Goal: Task Accomplishment & Management: Complete application form

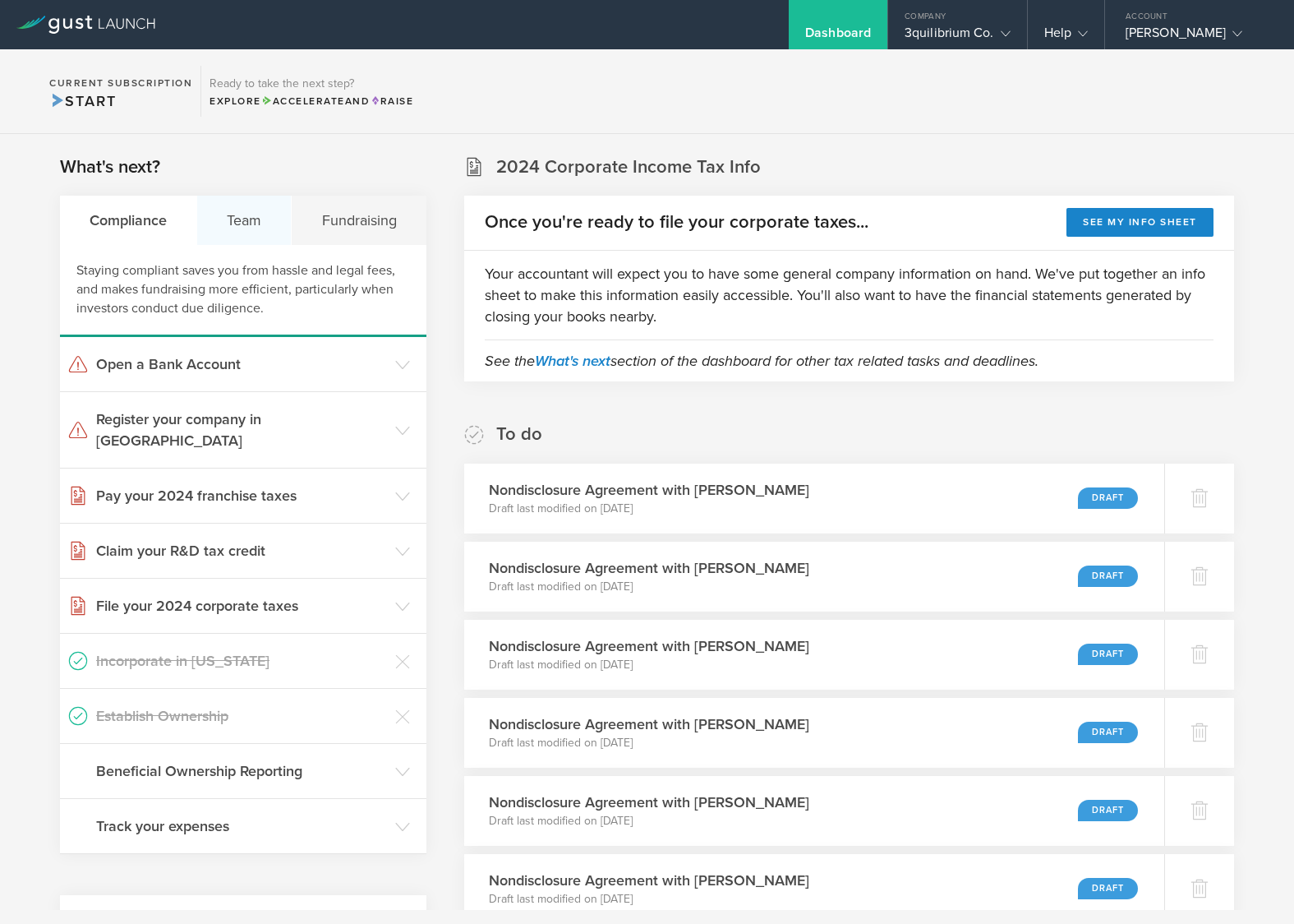
click at [243, 223] on div "Team" at bounding box center [245, 220] width 94 height 49
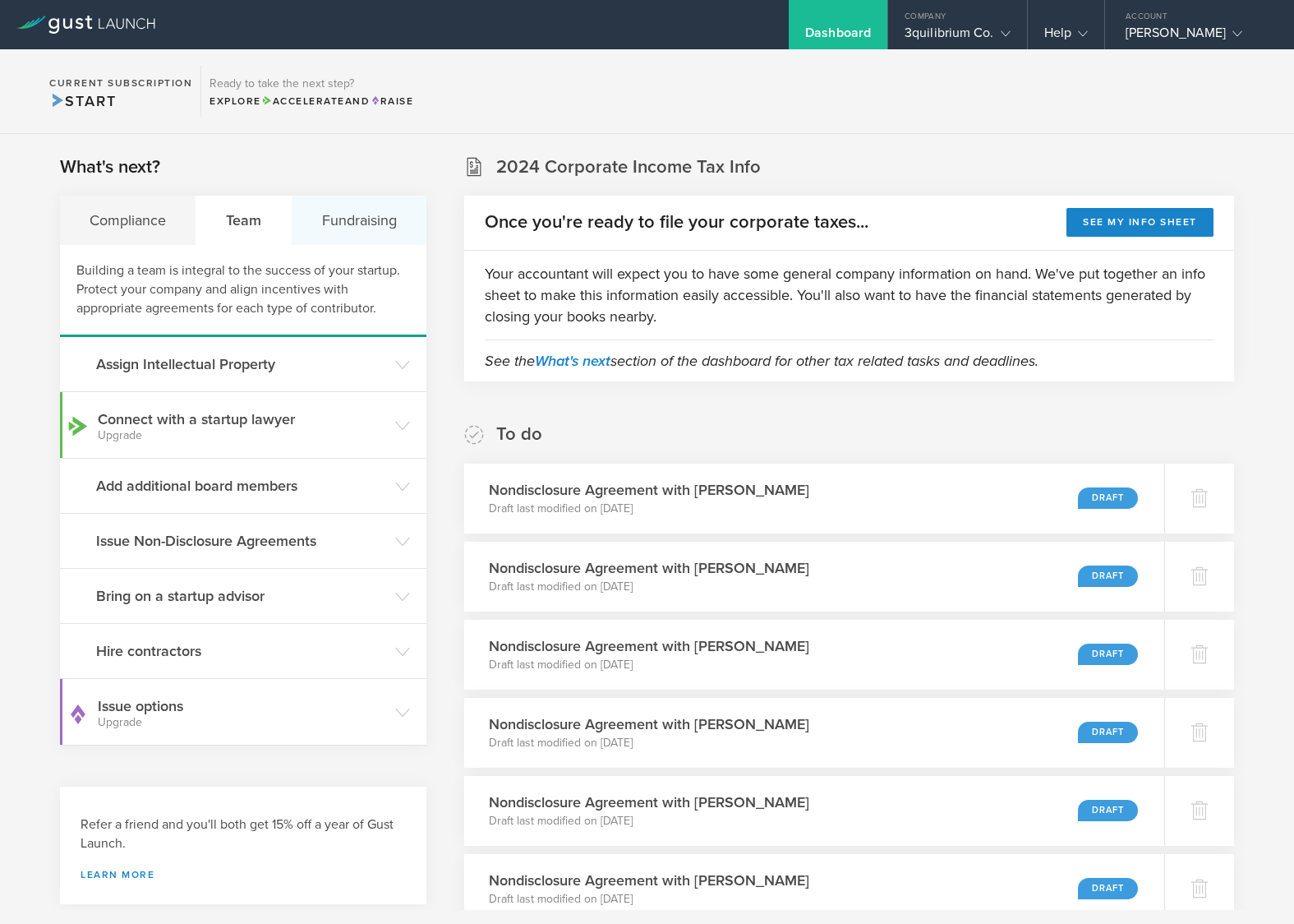
click at [385, 199] on div "Fundraising" at bounding box center [359, 220] width 134 height 49
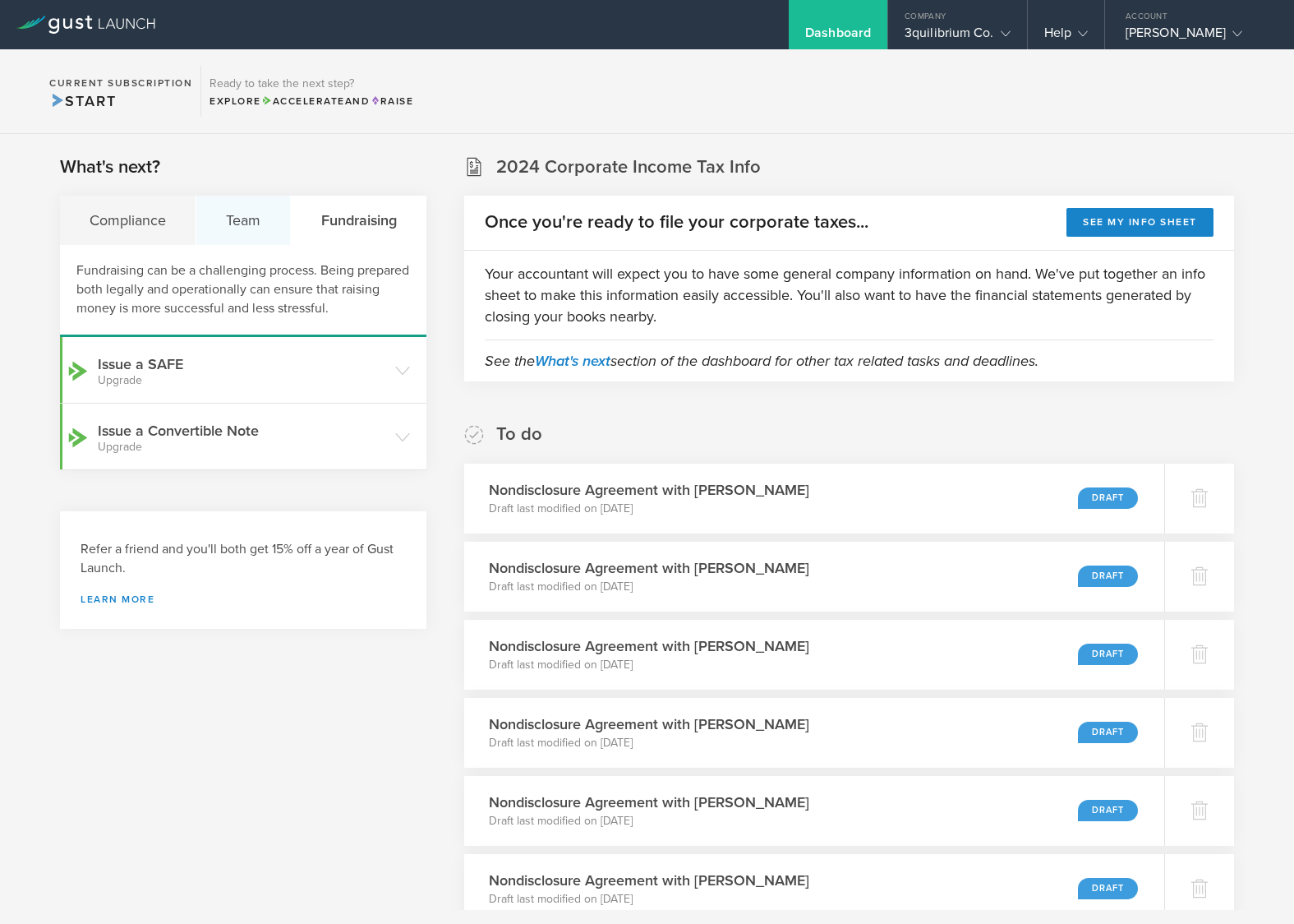
click at [285, 218] on div "Team" at bounding box center [244, 220] width 94 height 49
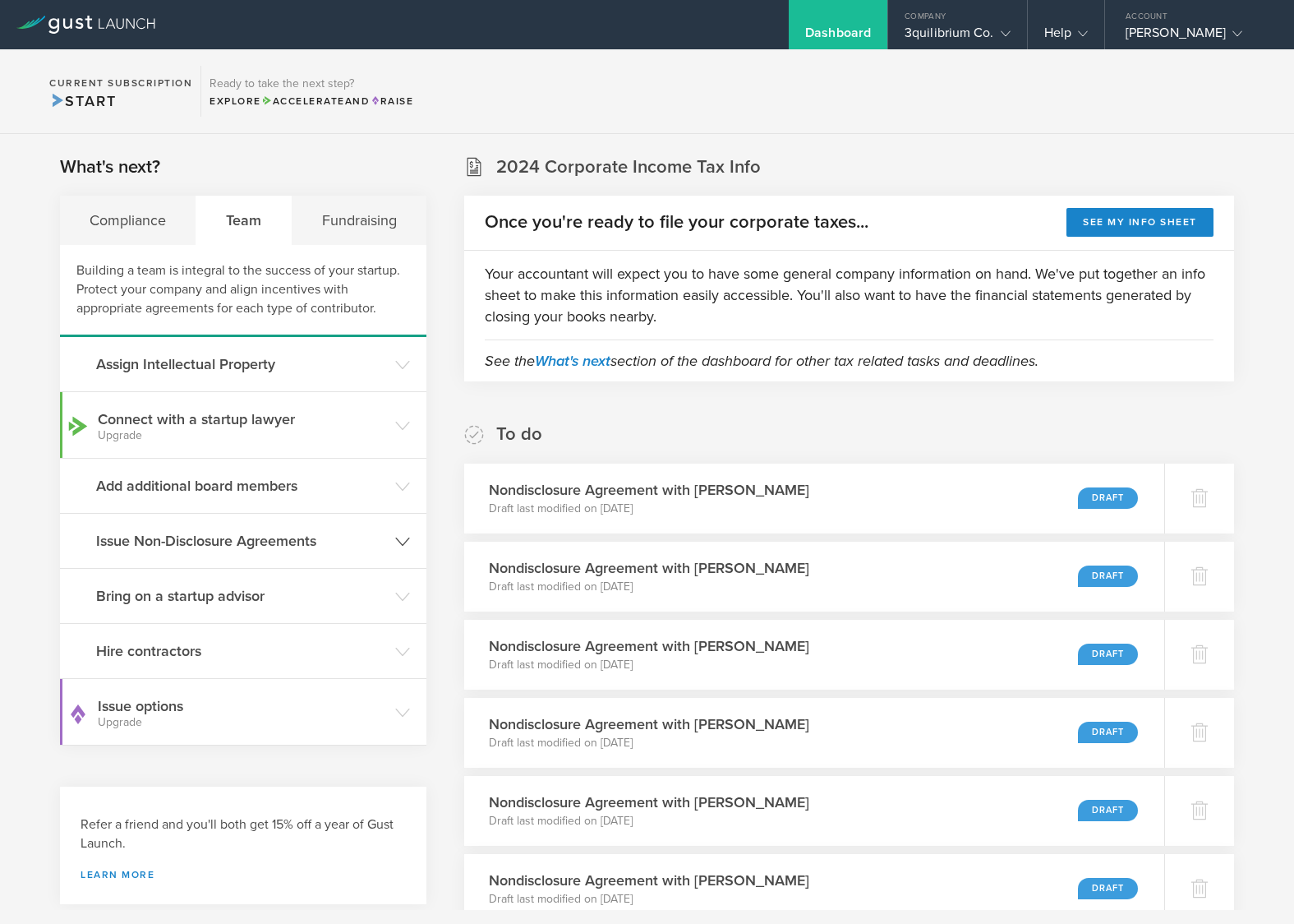
click at [306, 550] on h3 "Issue Non-Disclosure Agreements" at bounding box center [241, 541] width 291 height 22
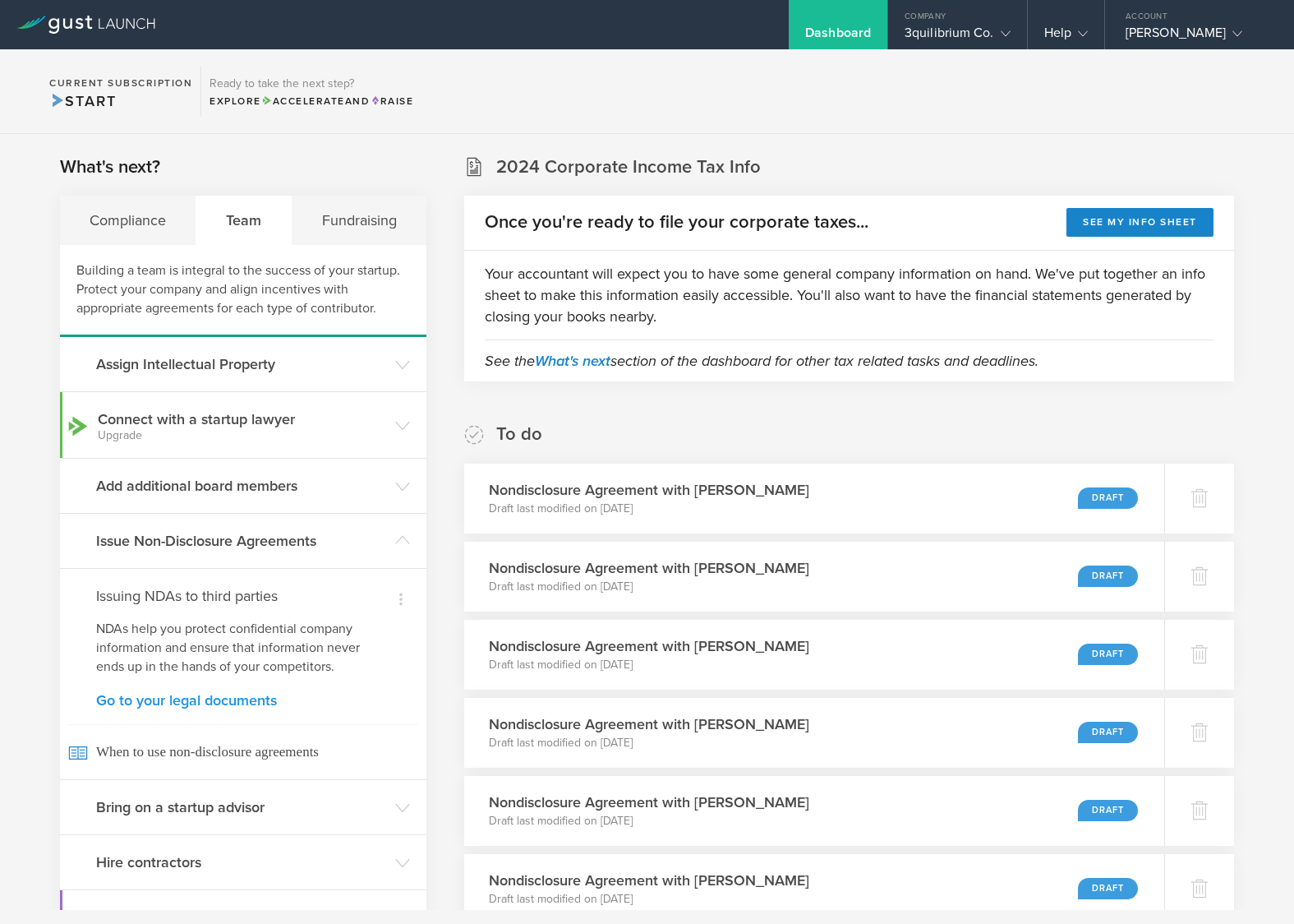
click at [206, 705] on link "Go to your legal documents" at bounding box center [243, 700] width 294 height 15
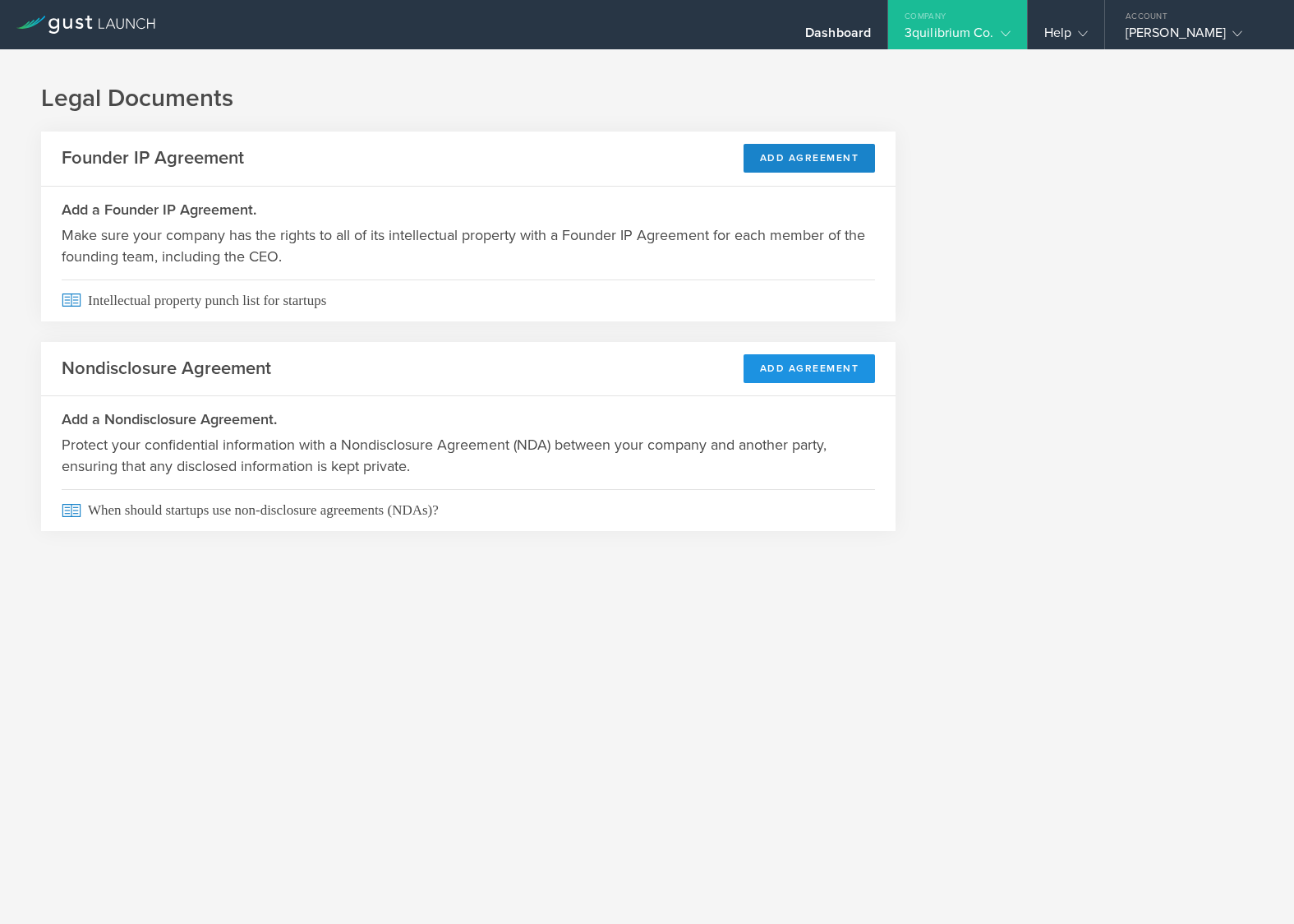
click at [793, 373] on button "Add Agreement" at bounding box center [810, 369] width 132 height 29
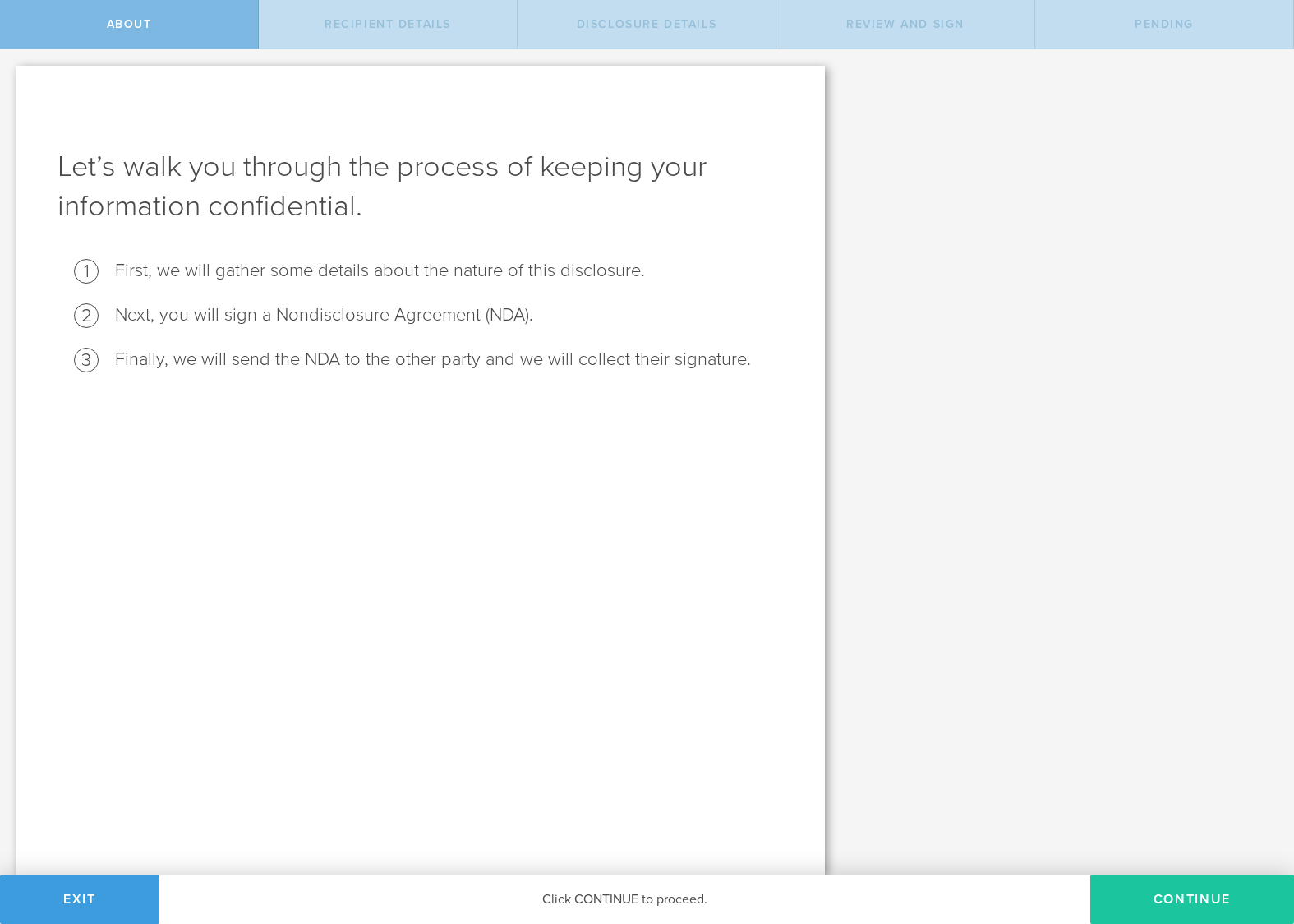
click at [1168, 896] on button "Continue" at bounding box center [1192, 899] width 204 height 49
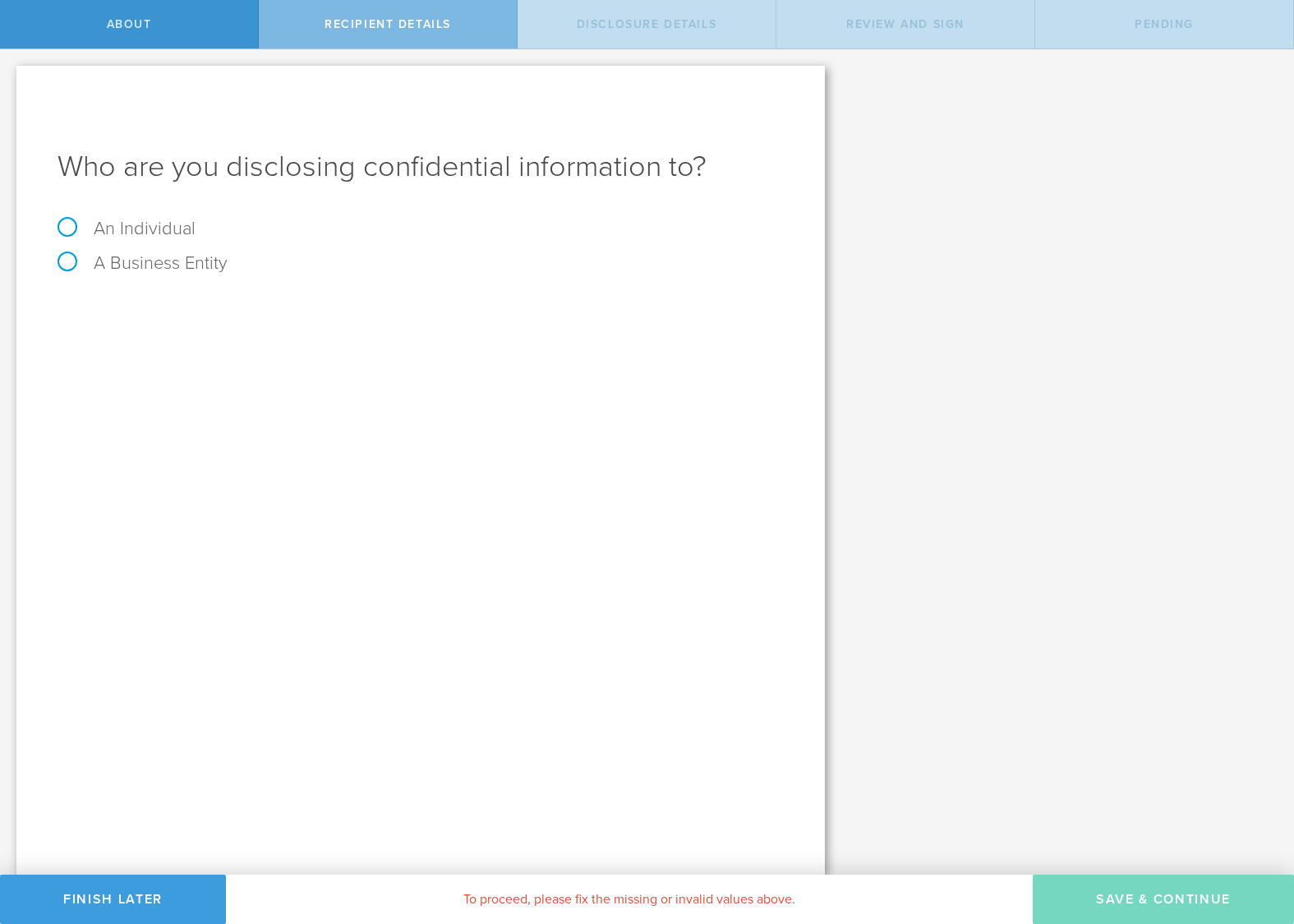
click at [145, 226] on label "An Individual" at bounding box center [126, 229] width 138 height 22
click at [11, 75] on input "An Individual" at bounding box center [5, 62] width 11 height 26
radio input "true"
click at [201, 309] on input "text" at bounding box center [482, 308] width 603 height 24
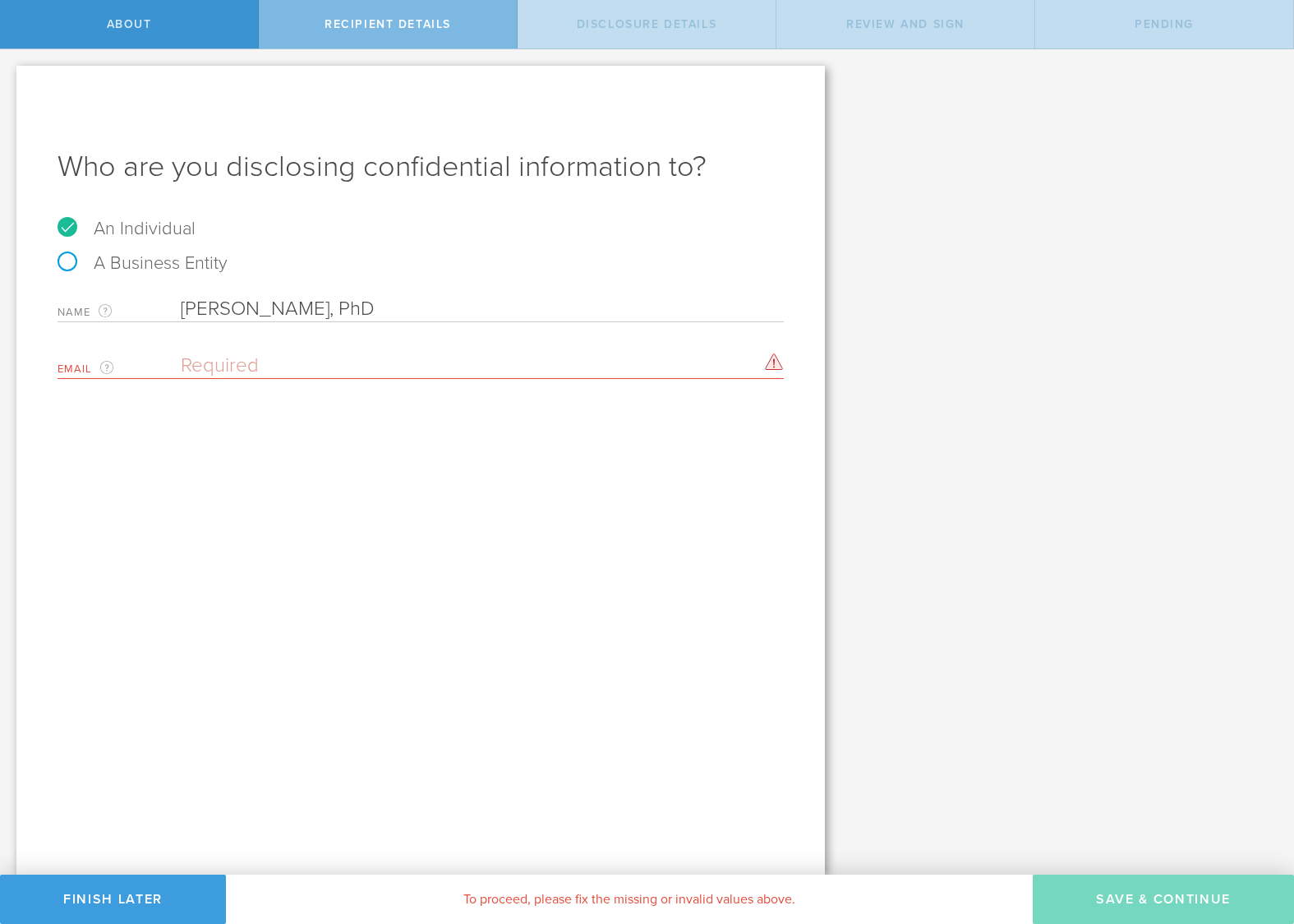
type input "[PERSON_NAME], PhD"
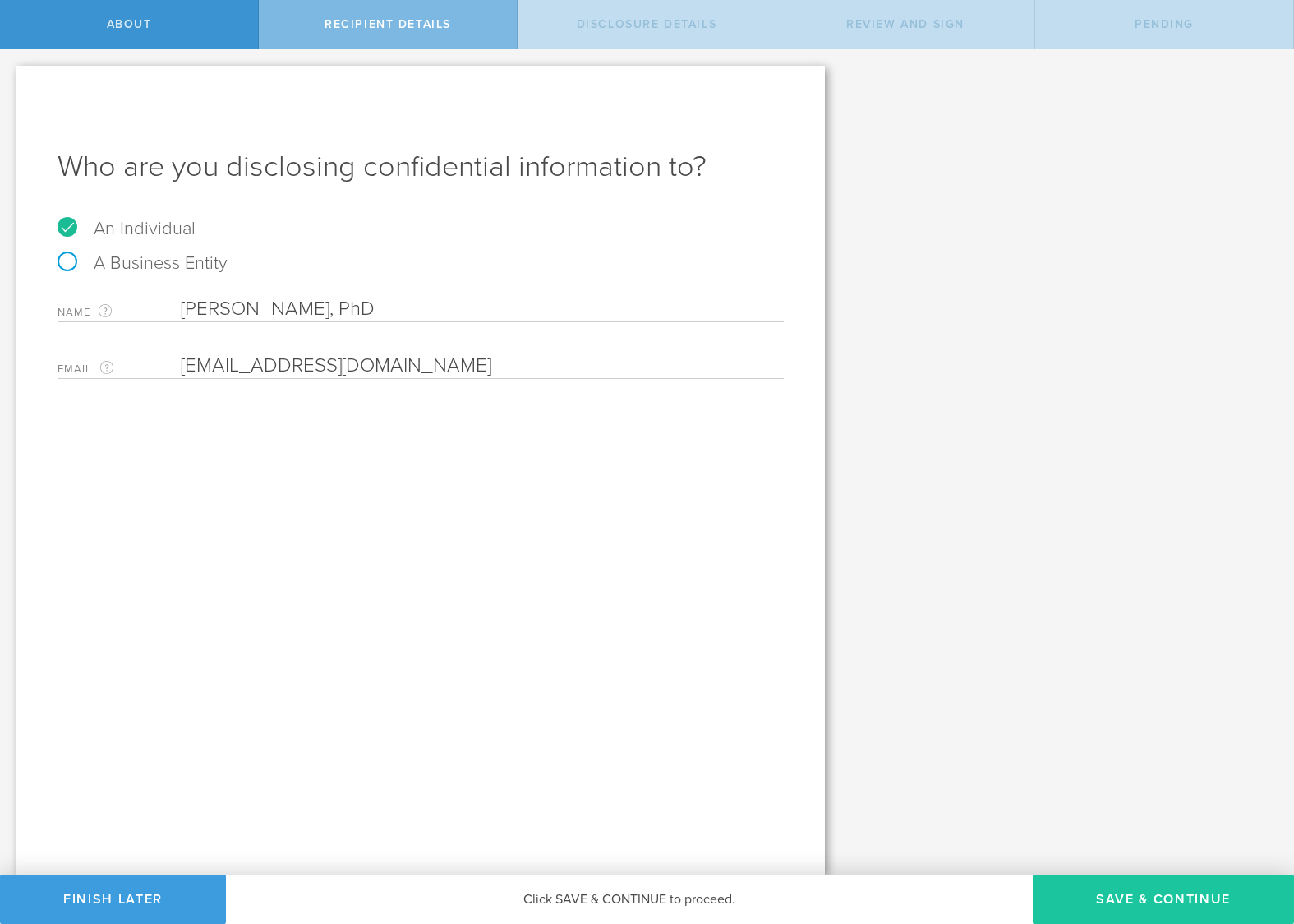
type input "[EMAIL_ADDRESS][DOMAIN_NAME]"
click at [1135, 893] on button "Save & Continue" at bounding box center [1163, 899] width 261 height 49
select select "string:5 years"
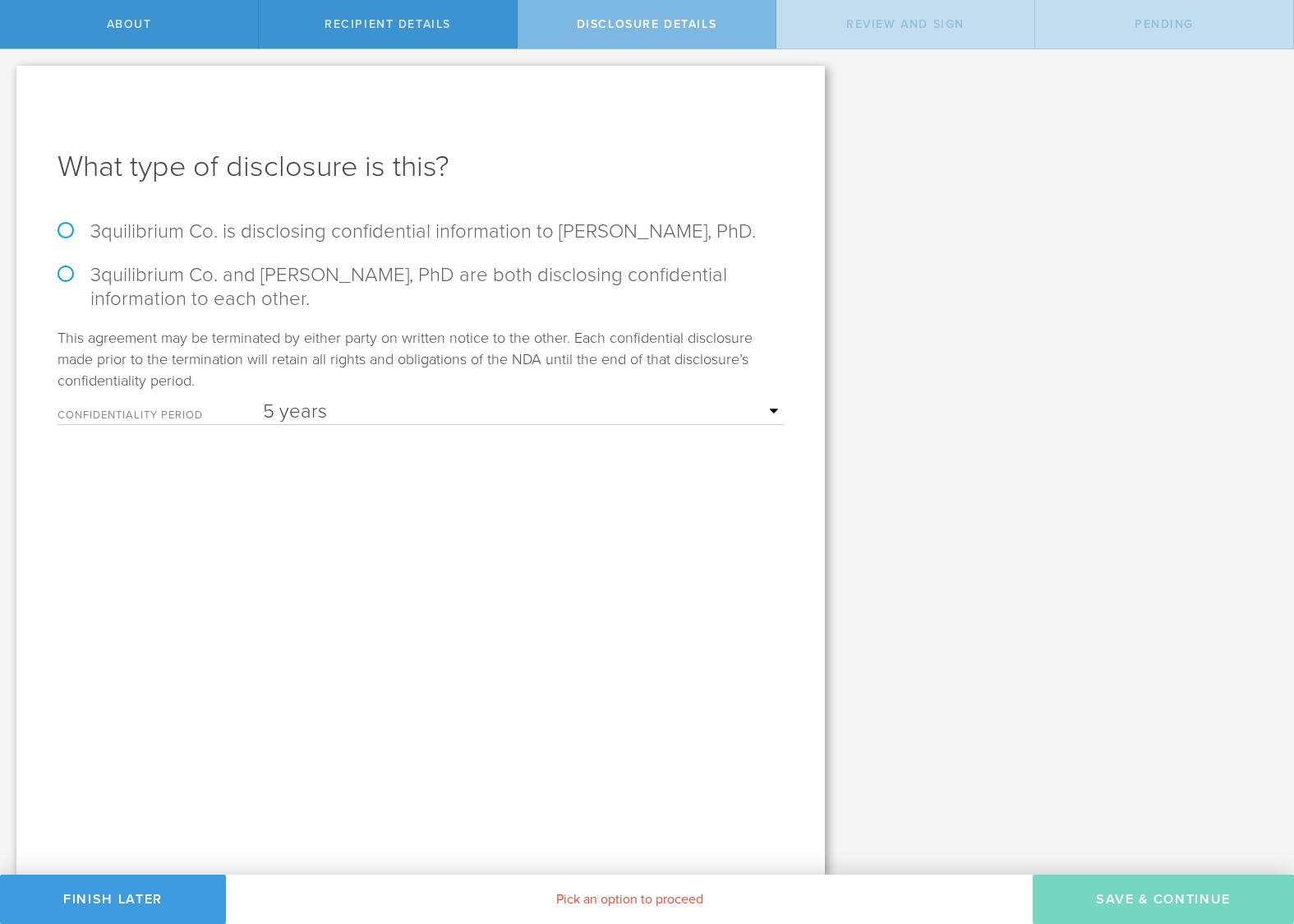
click at [106, 225] on label "3quilibrium Co. is disclosing confidential information to [PERSON_NAME], PhD." at bounding box center [420, 231] width 726 height 24
click at [11, 83] on input "3quilibrium Co. is disclosing confidential information to [PERSON_NAME], PhD." at bounding box center [5, 66] width 11 height 34
radio input "true"
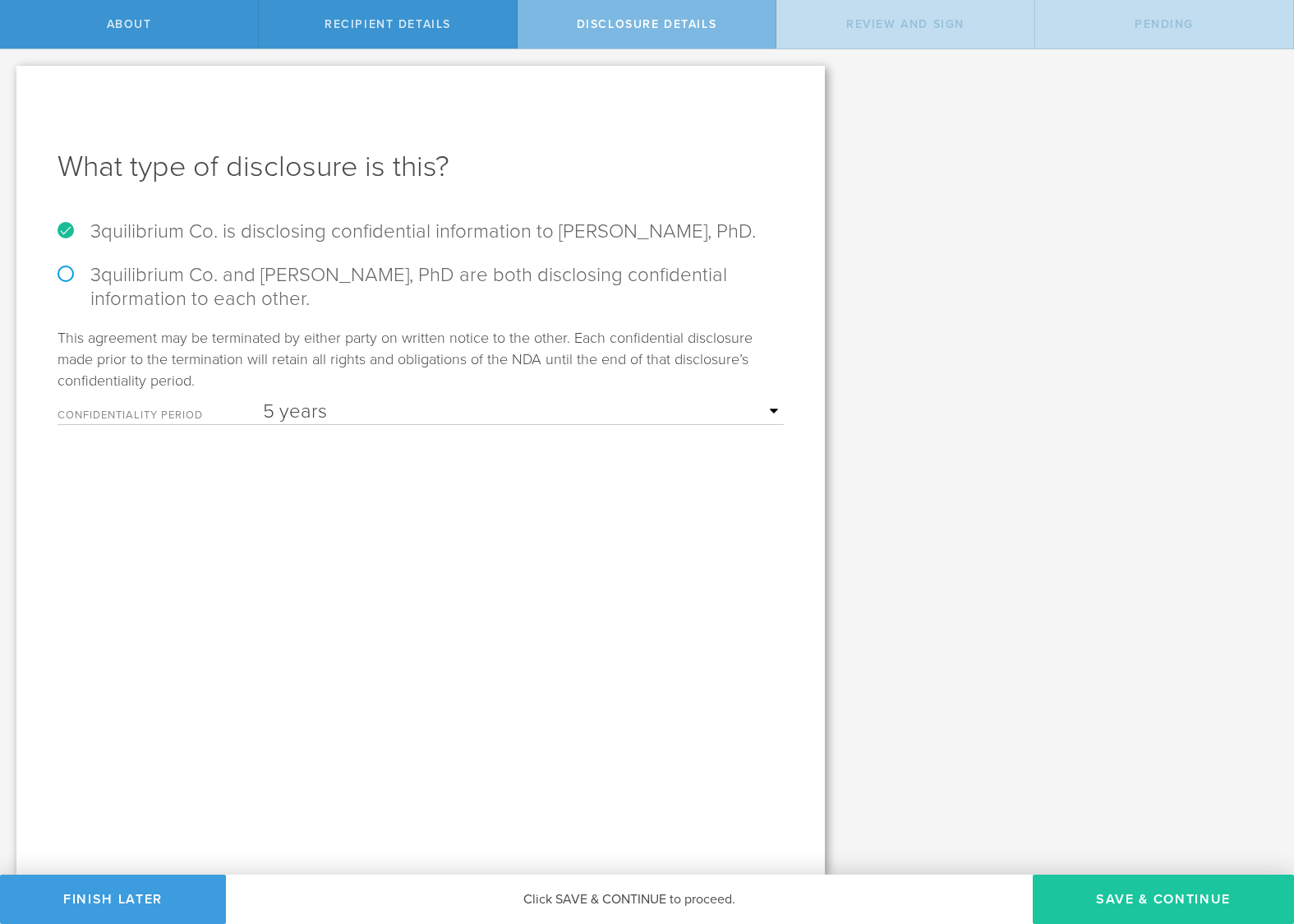
click at [1190, 902] on button "Save & Continue" at bounding box center [1163, 899] width 261 height 49
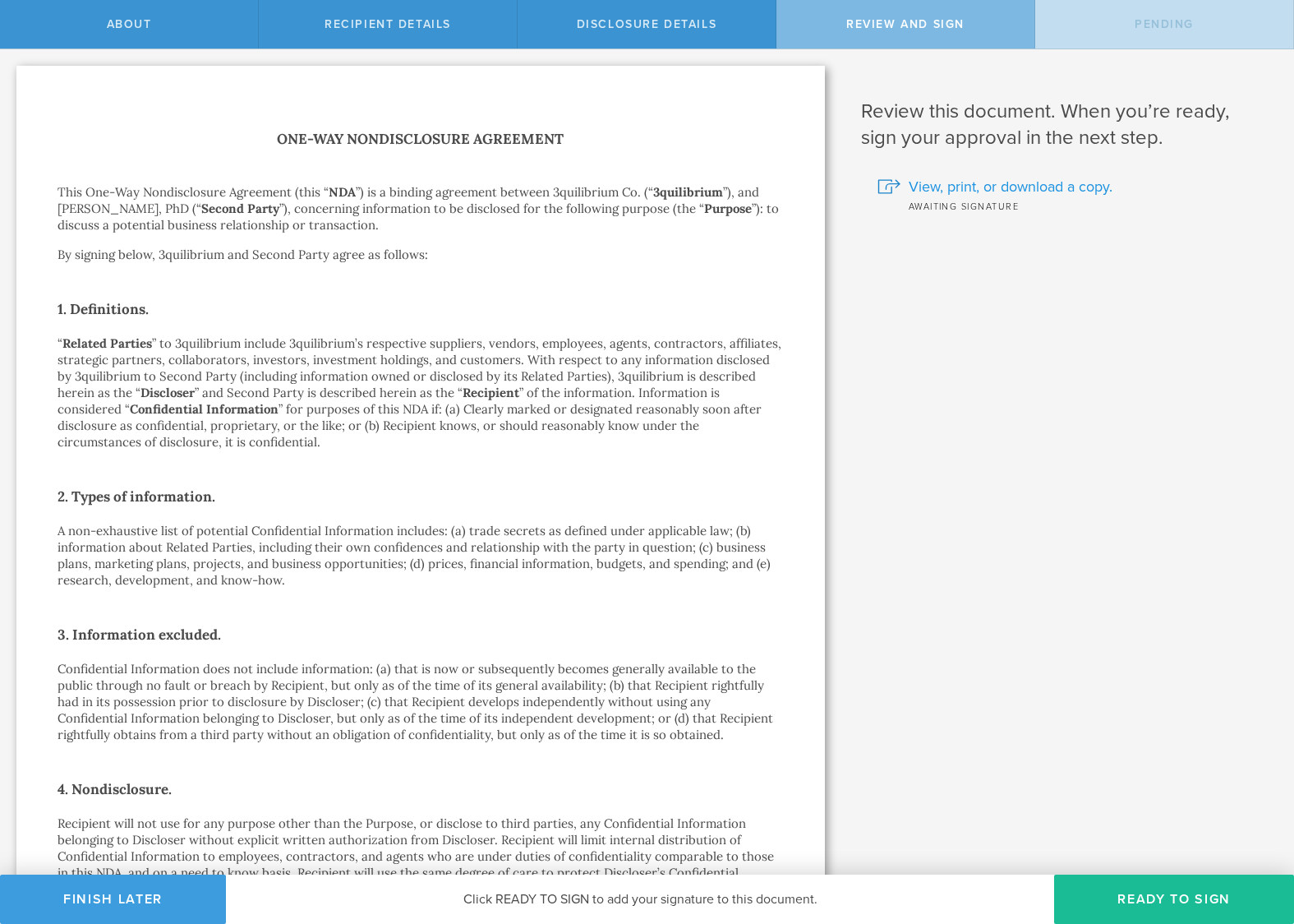
click at [988, 188] on span "View, print, or download a copy." at bounding box center [1010, 187] width 204 height 22
click at [136, 899] on button "Finish Later" at bounding box center [112, 899] width 226 height 49
